Goal: Find specific page/section: Find specific page/section

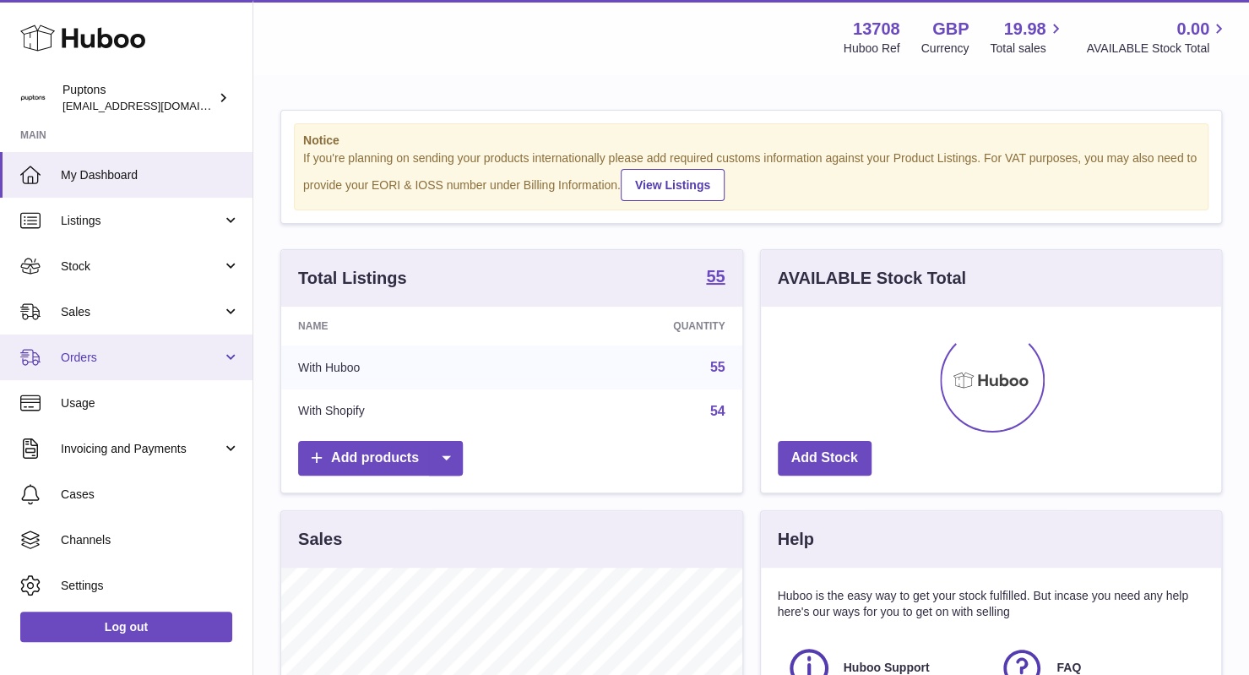
scroll to position [263, 461]
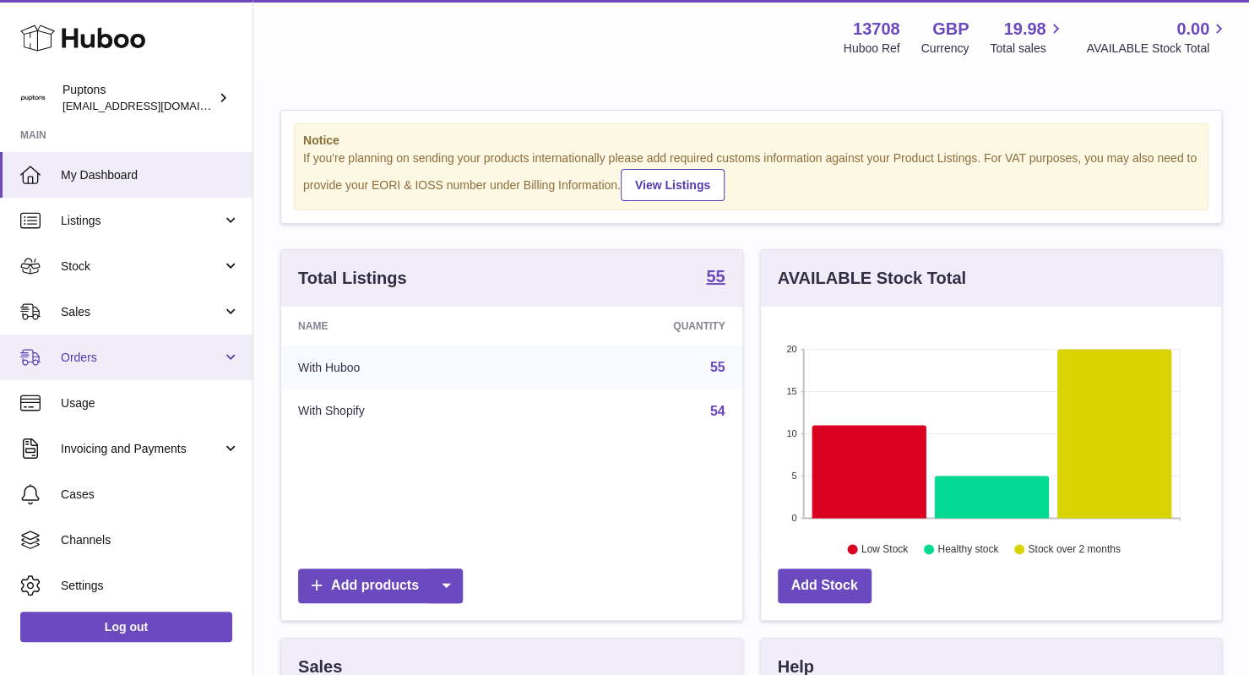
click at [112, 350] on span "Orders" at bounding box center [141, 358] width 161 height 16
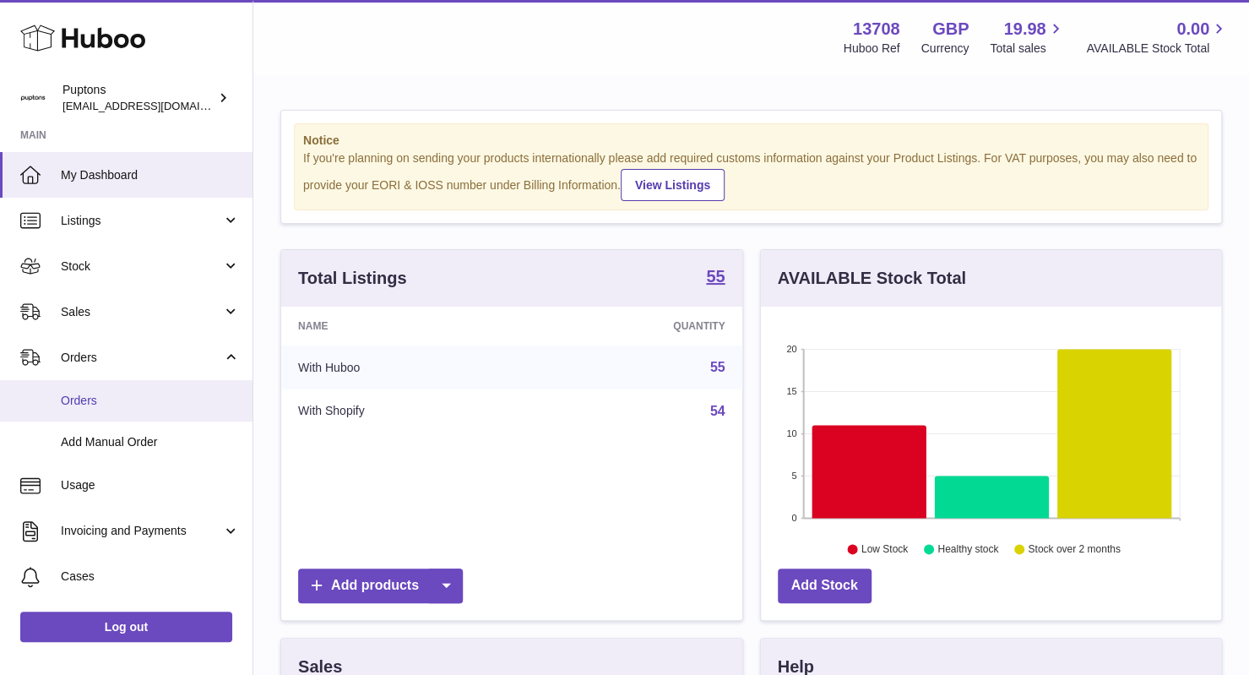
click at [114, 403] on span "Orders" at bounding box center [150, 401] width 179 height 16
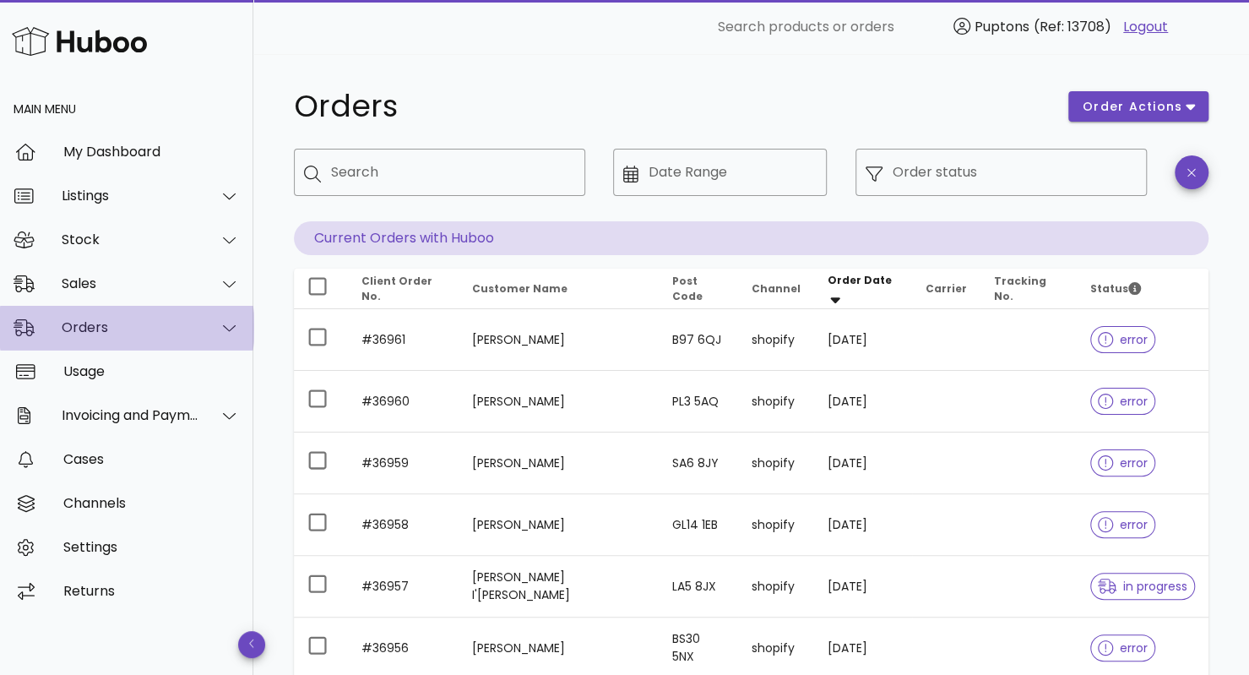
click at [138, 329] on div "Orders" at bounding box center [131, 327] width 138 height 16
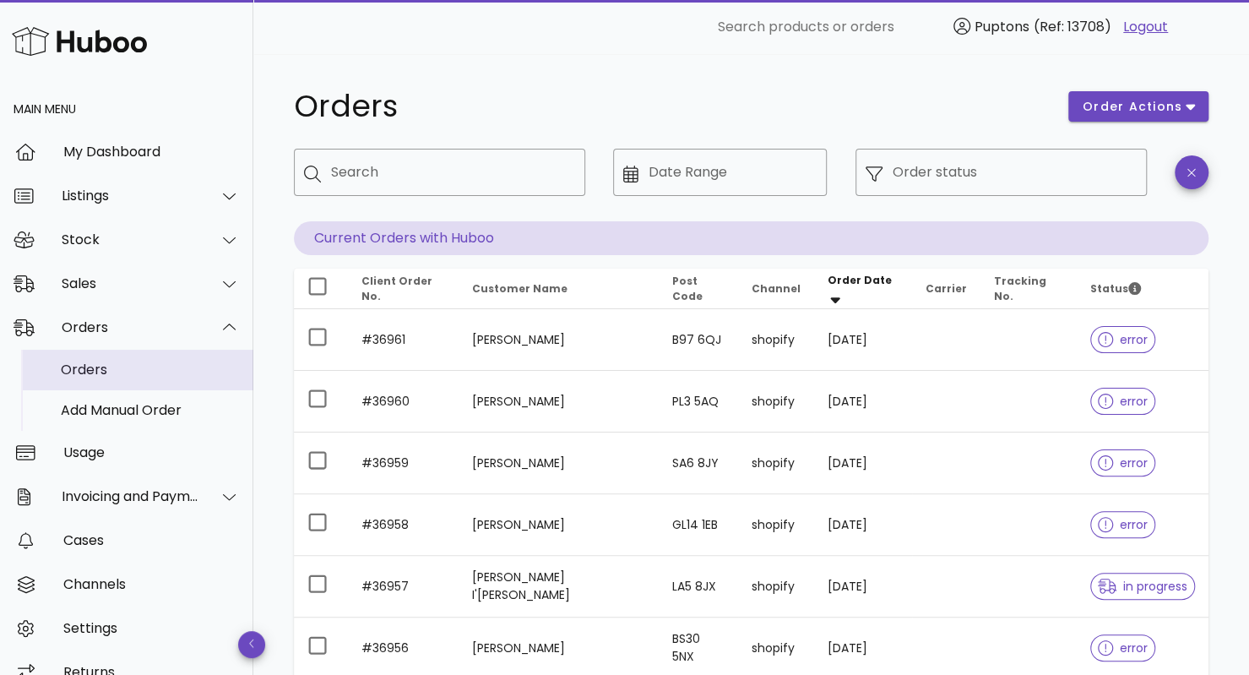
click at [113, 372] on div "Orders" at bounding box center [150, 369] width 179 height 16
